Goal: Use online tool/utility: Utilize a website feature to perform a specific function

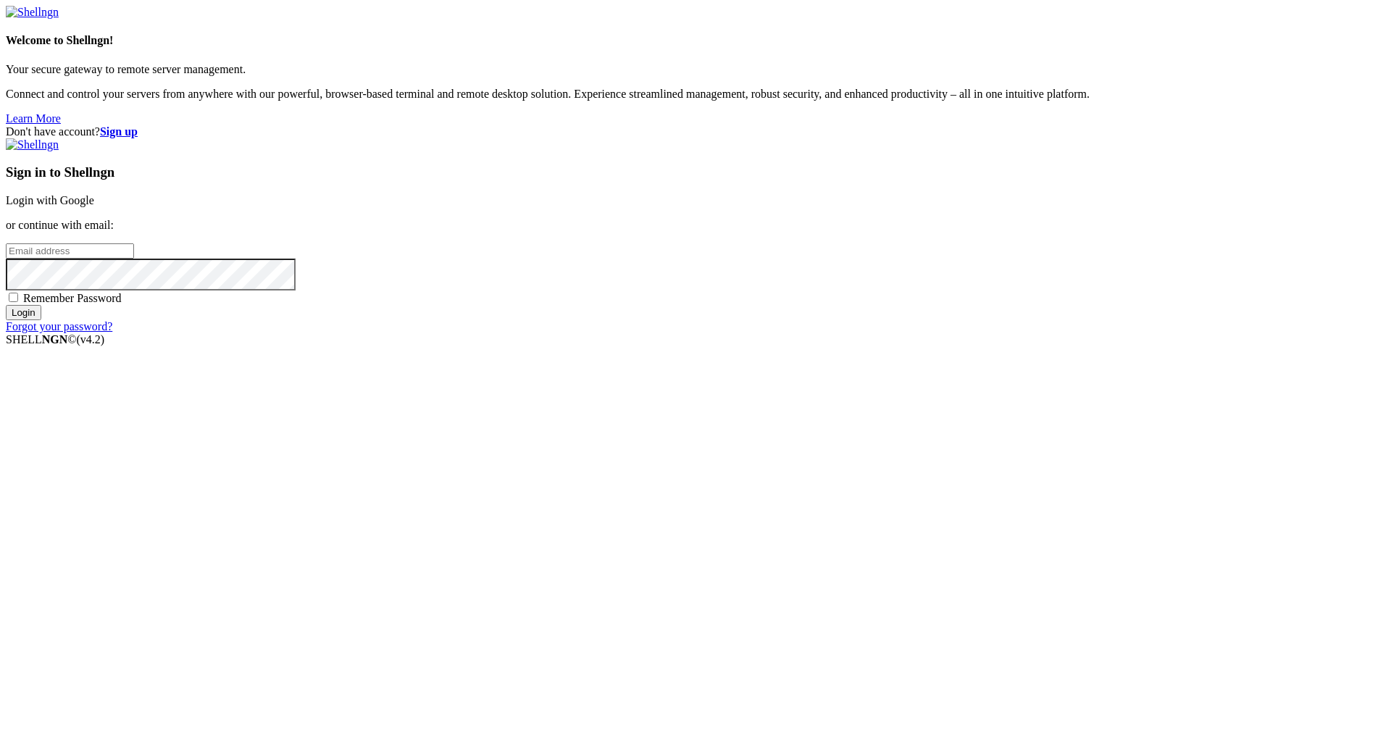
type input "[PERSON_NAME][EMAIL_ADDRESS][DOMAIN_NAME]"
click at [41, 320] on input "Login" at bounding box center [23, 312] width 35 height 15
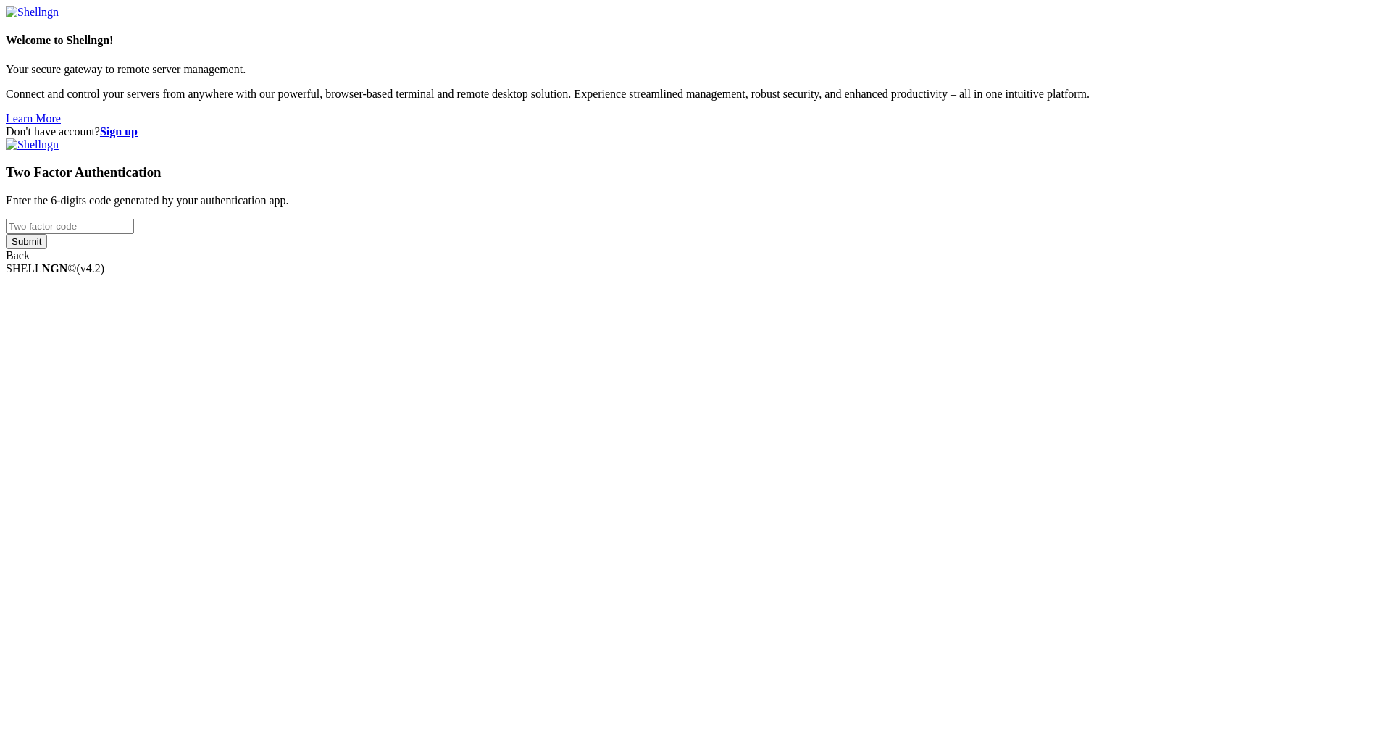
click at [47, 249] on input "Submit" at bounding box center [26, 241] width 41 height 15
click at [134, 234] on input "number" at bounding box center [70, 226] width 128 height 15
type input "227439"
click at [47, 249] on input "Submit" at bounding box center [26, 241] width 41 height 15
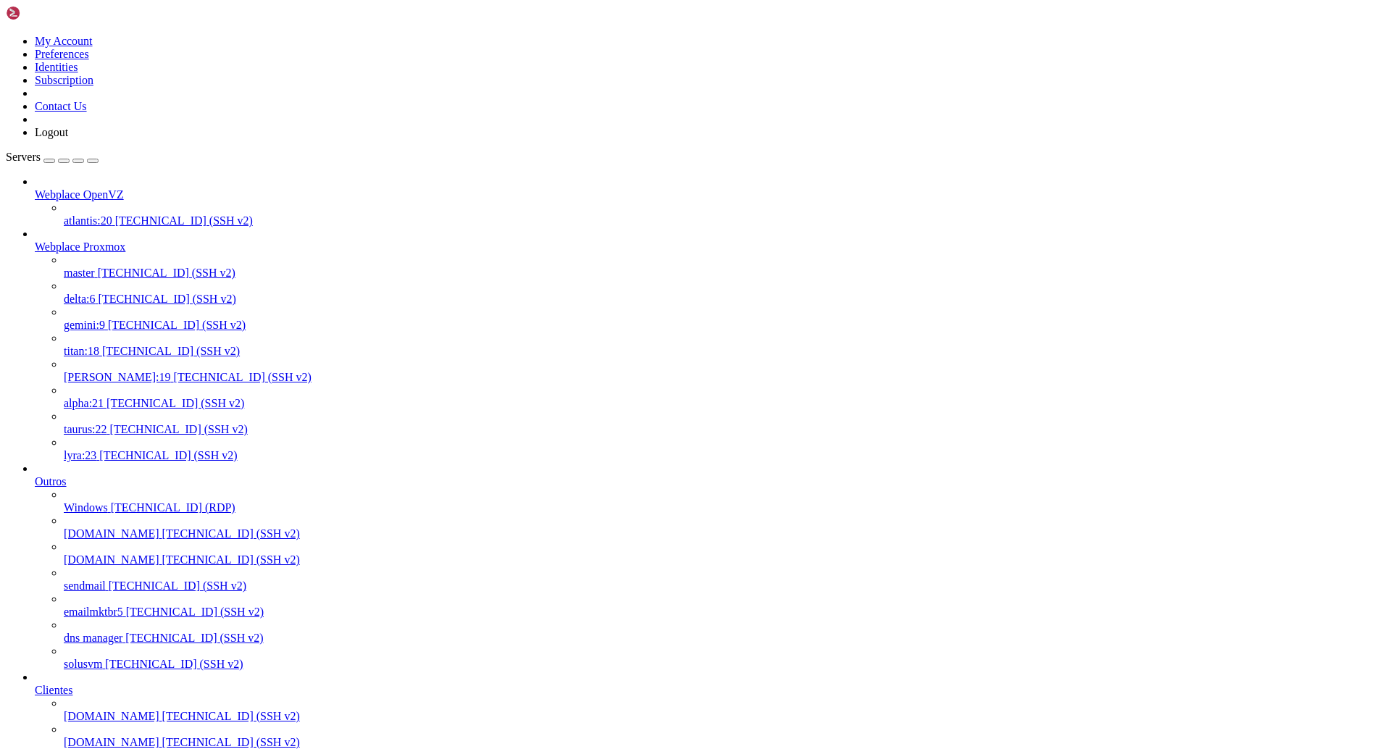
click at [119, 401] on span "[TECHNICAL_ID] (SSH v2)" at bounding box center [175, 403] width 138 height 12
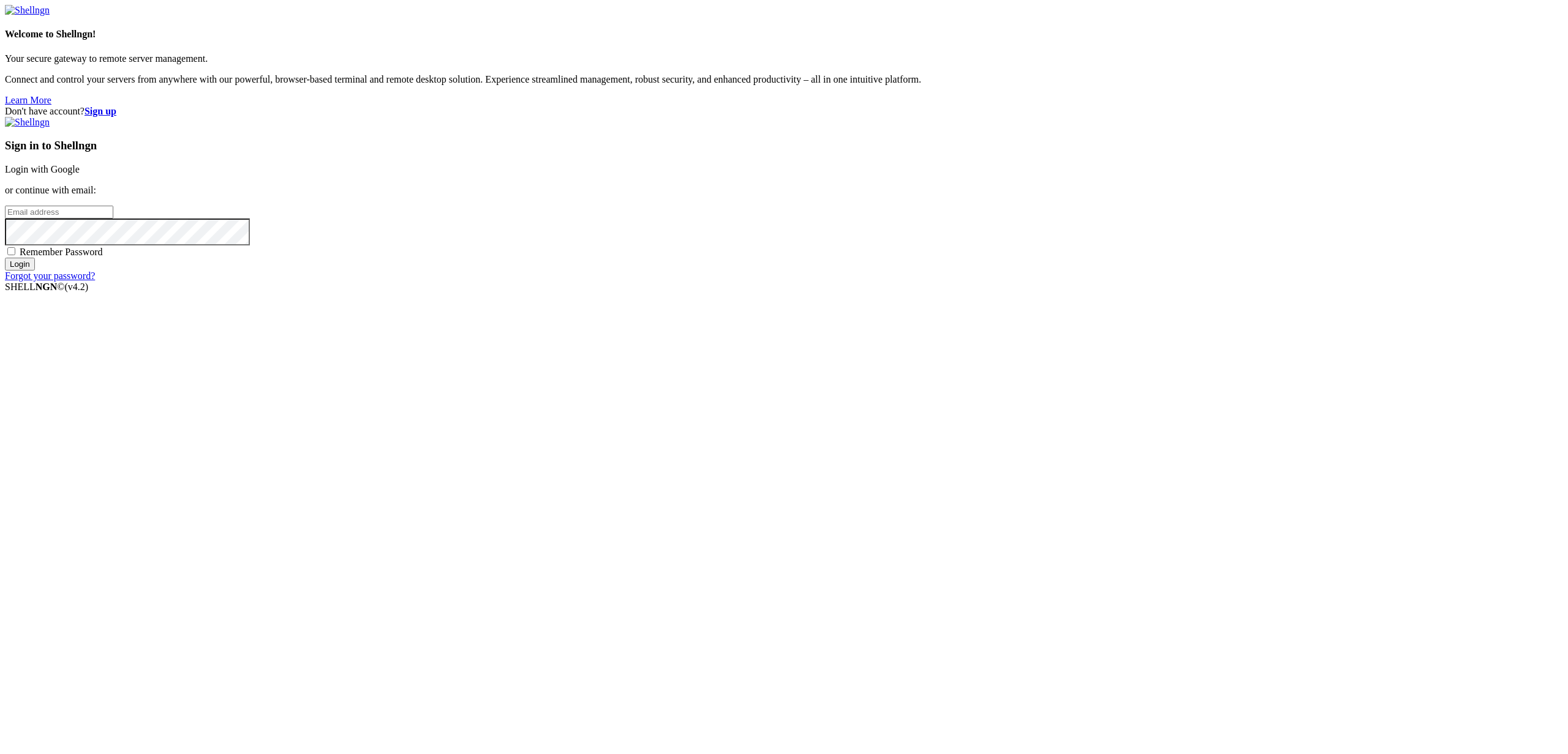
type input "leonardo@webplace.com.br"
click at [35, 270] on input "Login" at bounding box center [19, 264] width 30 height 13
click at [113, 198] on input "number" at bounding box center [59, 191] width 108 height 13
type input "964518"
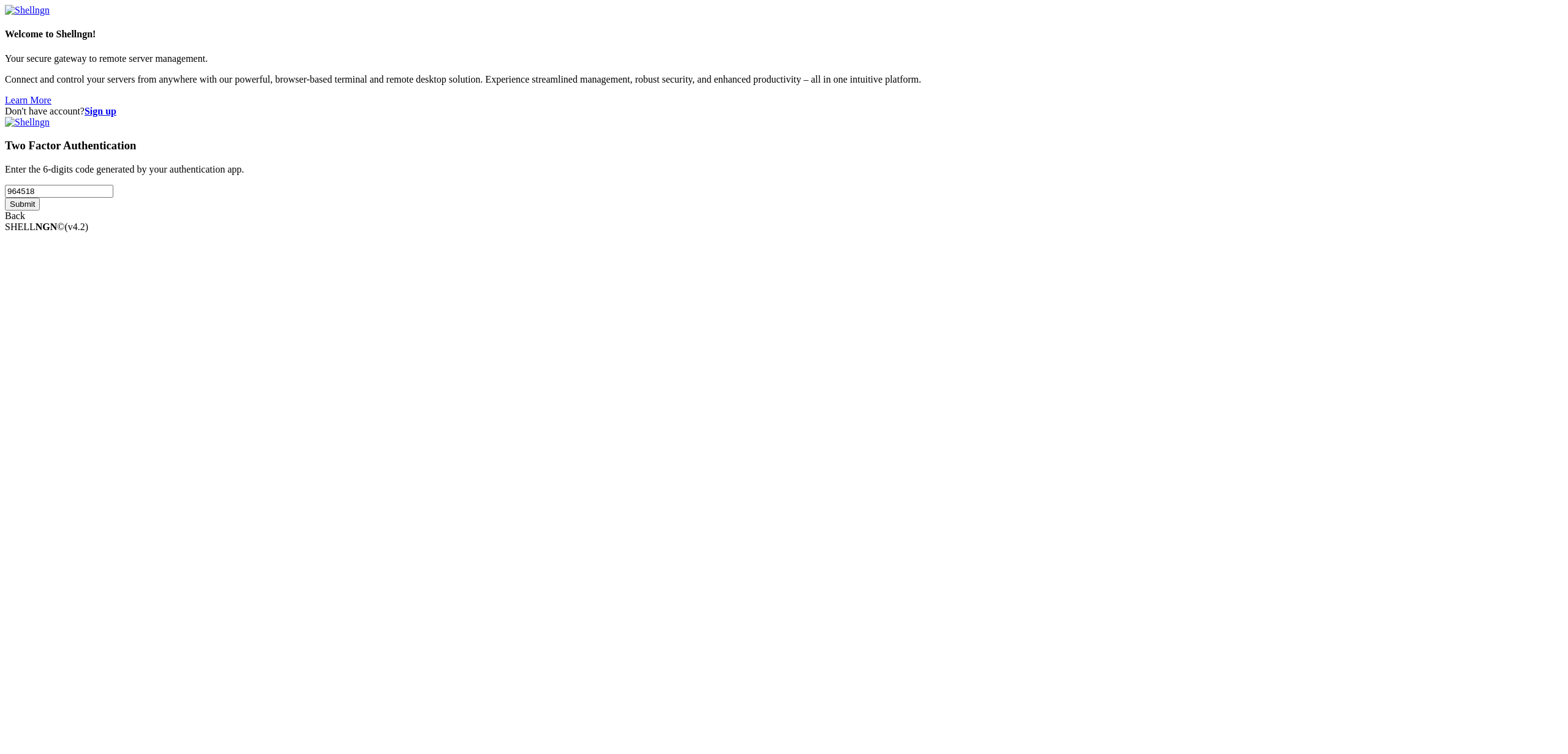
click at [40, 210] on input "Submit" at bounding box center [22, 204] width 35 height 13
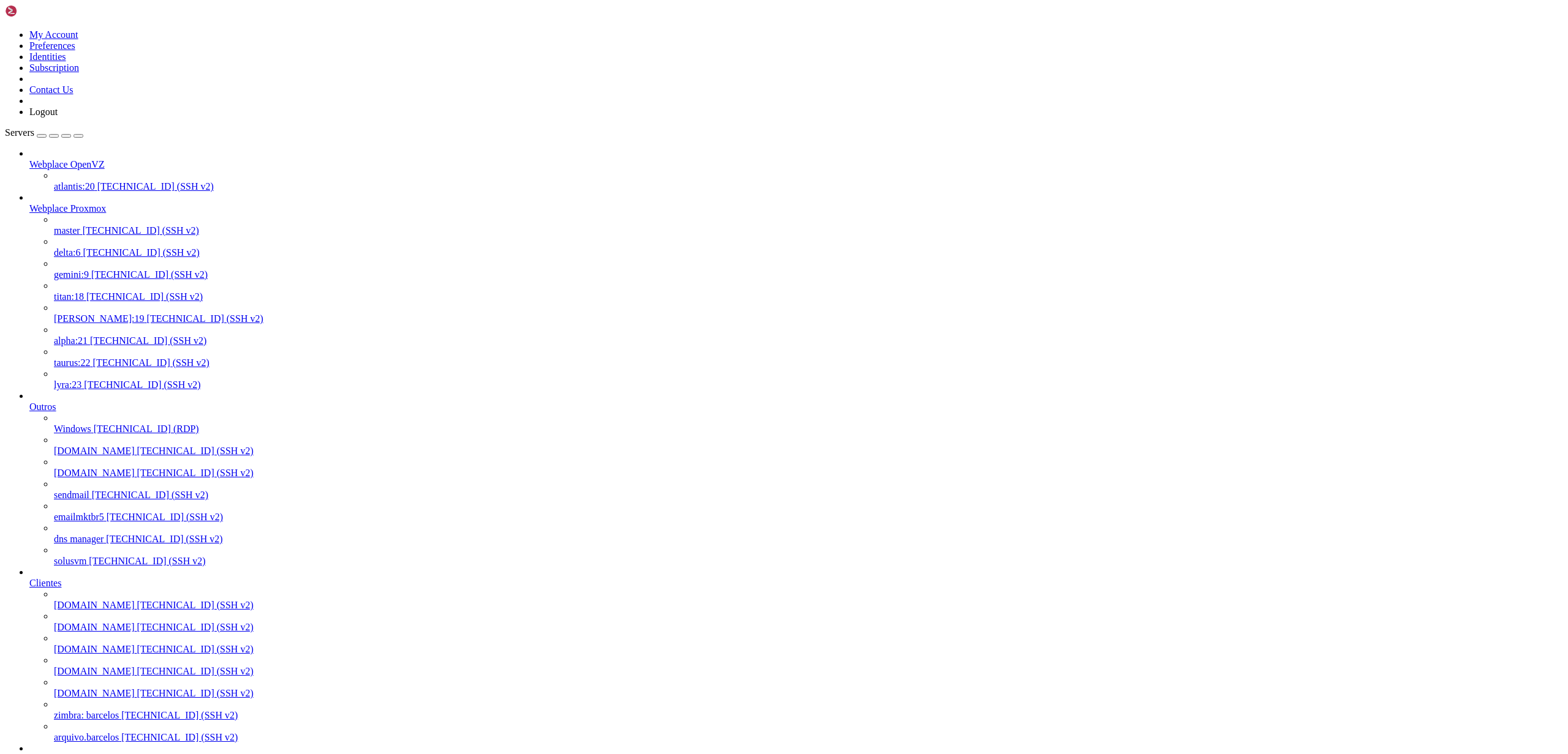
scroll to position [587, 0]
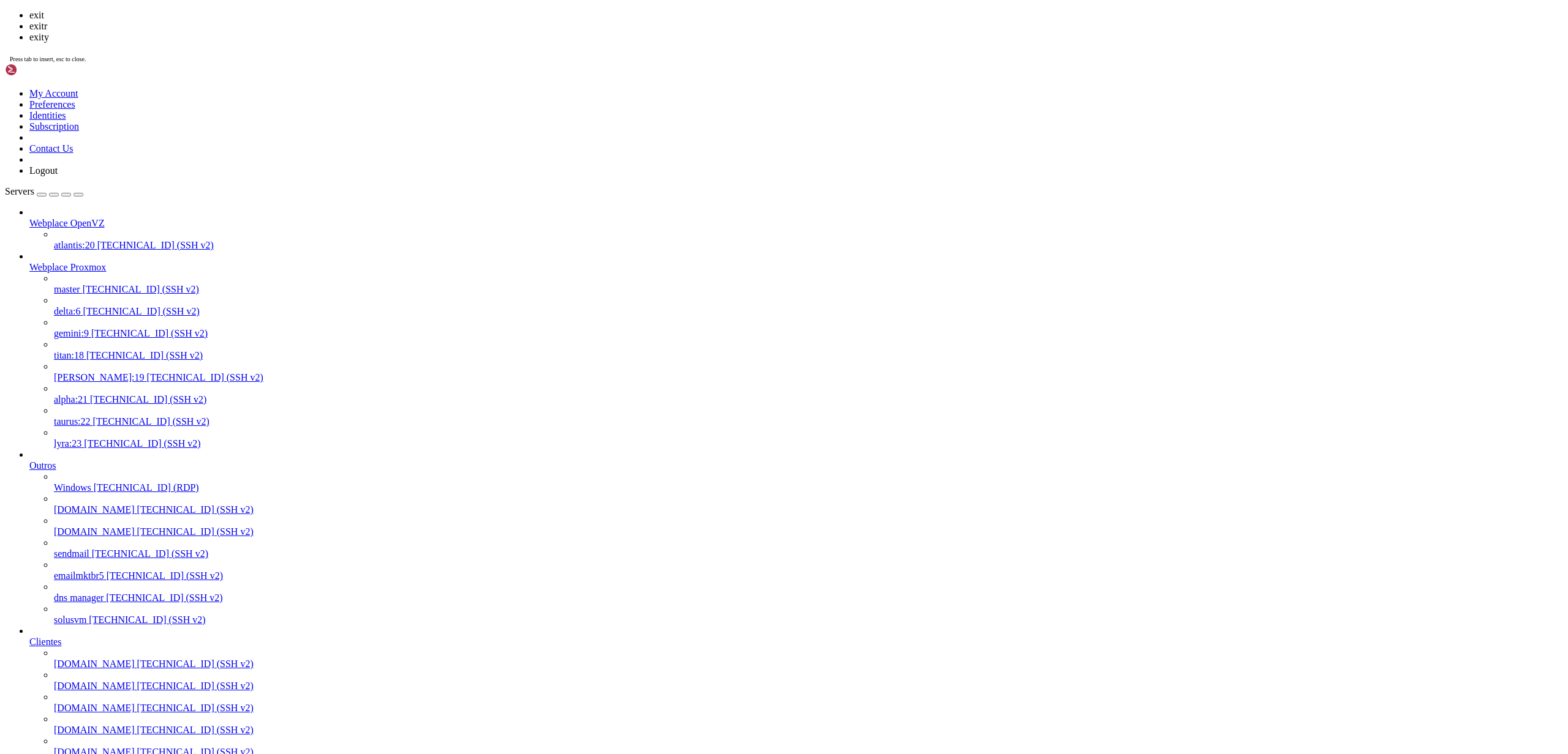
scroll to position [352, 0]
